Goal: Information Seeking & Learning: Learn about a topic

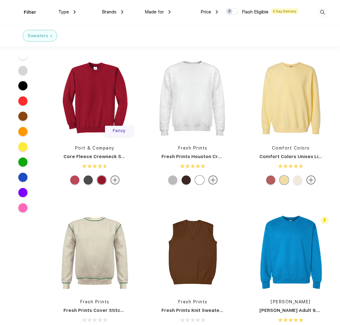
scroll to position [296, 0]
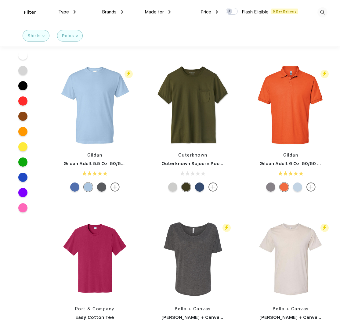
scroll to position [758, 0]
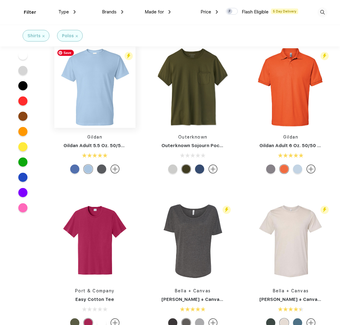
click at [111, 92] on img at bounding box center [94, 87] width 81 height 81
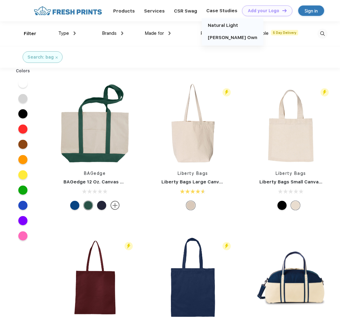
click at [212, 10] on div "Case Studies" at bounding box center [222, 11] width 40 height 8
click at [221, 38] on link "[PERSON_NAME] Own" at bounding box center [232, 37] width 49 height 5
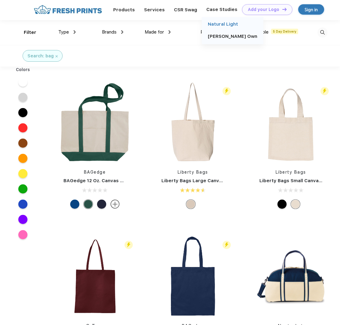
click at [224, 25] on link "Natural Light" at bounding box center [223, 23] width 30 height 5
